Goal: Navigation & Orientation: Find specific page/section

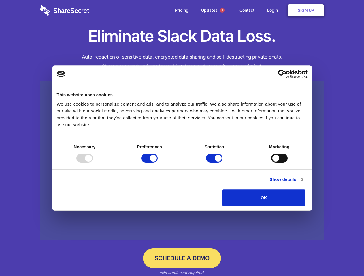
click at [93, 163] on div at bounding box center [84, 158] width 16 height 9
click at [157, 163] on input "Preferences" at bounding box center [149, 158] width 16 height 9
checkbox input "false"
click at [215, 163] on input "Statistics" at bounding box center [214, 158] width 16 height 9
checkbox input "false"
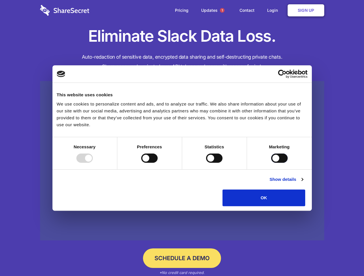
click at [271, 163] on input "Marketing" at bounding box center [279, 158] width 16 height 9
checkbox input "true"
click at [303, 183] on link "Show details" at bounding box center [285, 179] width 33 height 7
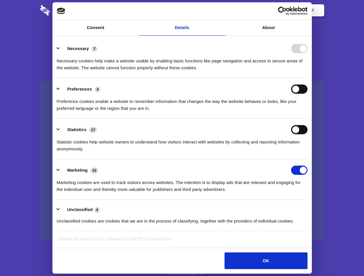
click at [307, 78] on li "Necessary 7 Necessary cookies help make a website usable by enabling basic func…" at bounding box center [182, 58] width 250 height 41
click at [222, 10] on span "1" at bounding box center [222, 10] width 5 height 5
